Goal: Information Seeking & Learning: Learn about a topic

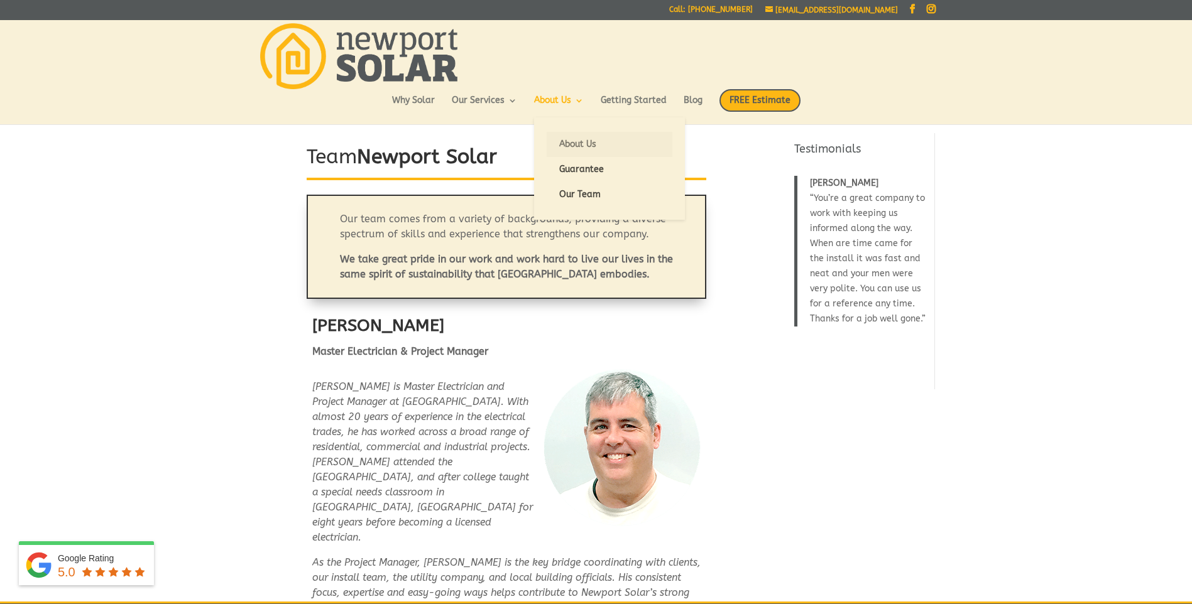
click at [565, 144] on link "About Us" at bounding box center [610, 144] width 126 height 25
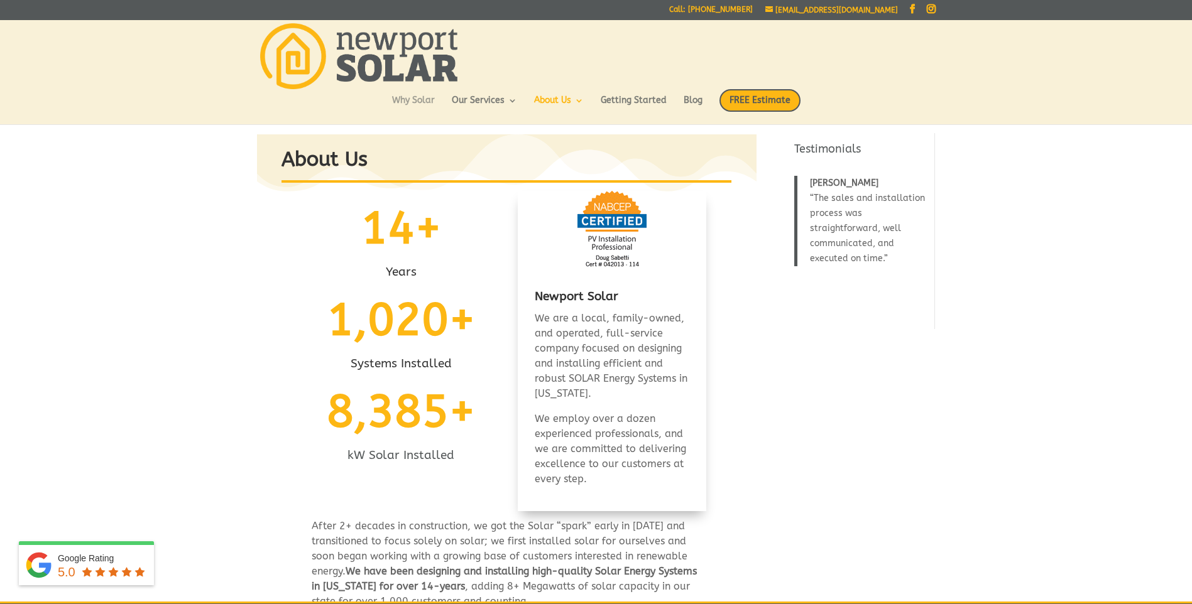
click at [429, 102] on link "Why Solar" at bounding box center [413, 106] width 43 height 21
